Goal: Use online tool/utility: Utilize a website feature to perform a specific function

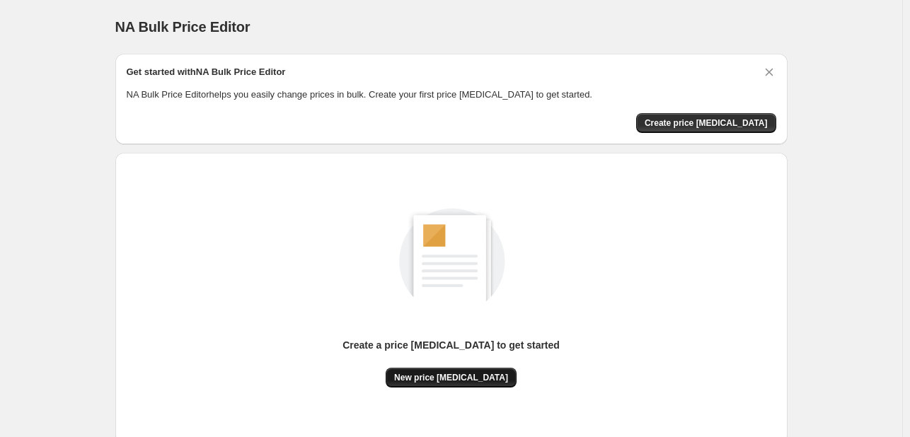
click at [454, 377] on span "New price [MEDICAL_DATA]" at bounding box center [451, 377] width 114 height 11
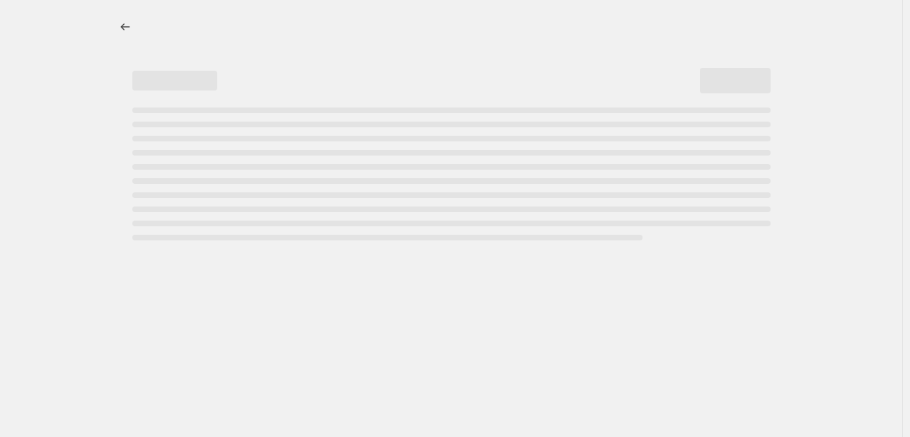
select select "percentage"
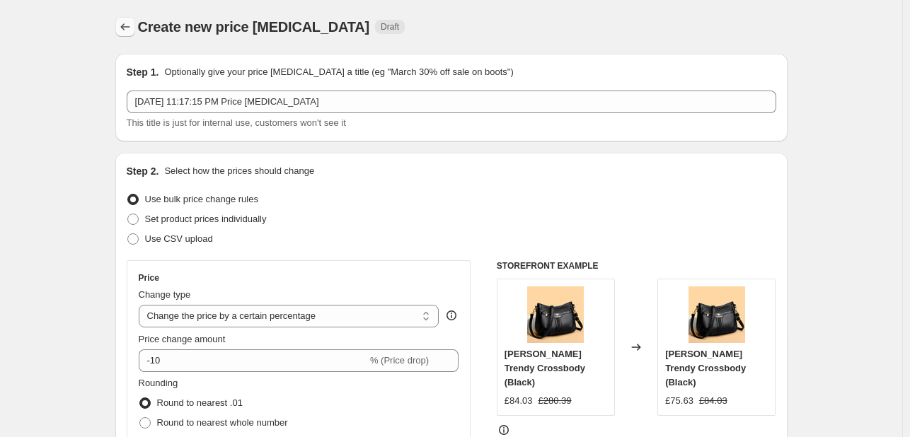
click at [127, 25] on icon "Price change jobs" at bounding box center [125, 27] width 14 height 14
